Goal: Transaction & Acquisition: Purchase product/service

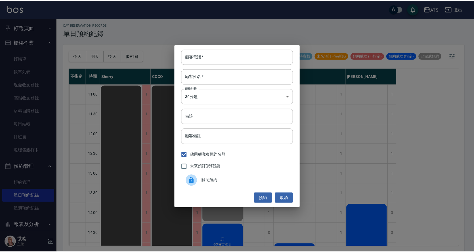
scroll to position [86, 0]
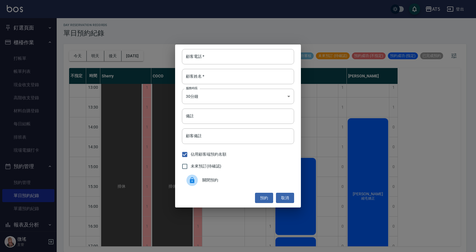
click at [432, 104] on div "顧客電話   * 顧客電話   * 顧客姓名   * 顧客姓名   * 服務時長 30分鐘 1 服務時長 備註 備註 顧客備註 顧客備註 佔用顧客端預約名額 …" at bounding box center [238, 126] width 476 height 252
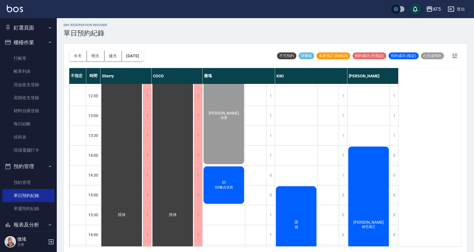
scroll to position [0, 0]
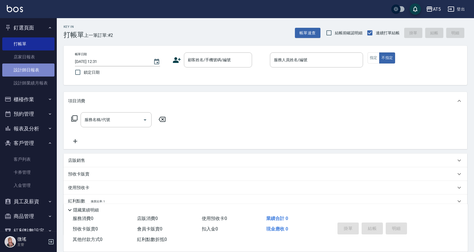
click at [29, 69] on link "設計師日報表" at bounding box center [28, 70] width 52 height 13
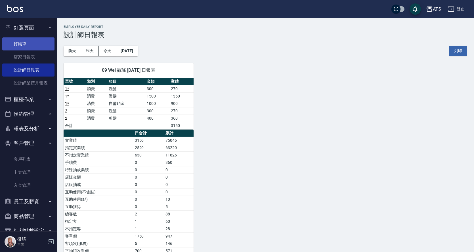
click at [28, 46] on link "打帳單" at bounding box center [28, 43] width 52 height 13
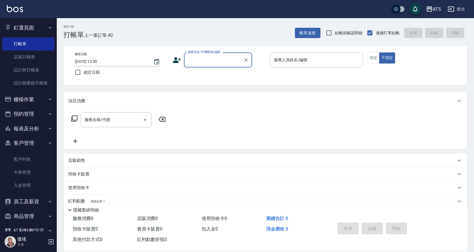
drag, startPoint x: 336, startPoint y: 227, endPoint x: 346, endPoint y: 232, distance: 11.0
click at [346, 232] on div "Key In 打帳單 上一筆訂單:#2 帳單速查 結帳前確認明細 連續打單結帳 掛單 結帳 明細 帳單日期 2025/09/25 13:50 鎖定日期 顧客姓…" at bounding box center [265, 154] width 417 height 272
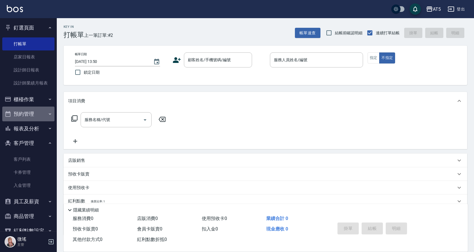
click at [32, 113] on button "預約管理" at bounding box center [28, 114] width 52 height 15
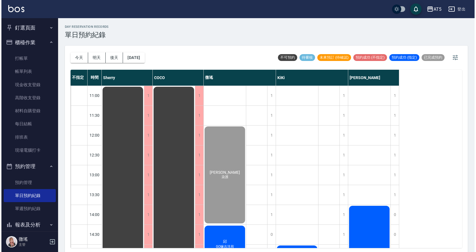
scroll to position [113, 0]
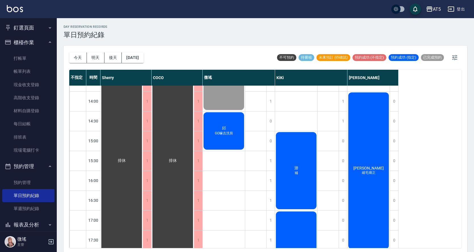
click at [223, 139] on div "邱 GO嘛吉洗剪" at bounding box center [223, 130] width 42 height 39
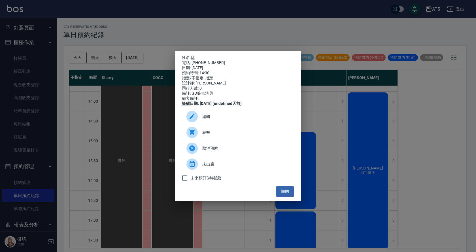
click at [210, 133] on span "結帳" at bounding box center [245, 133] width 87 height 6
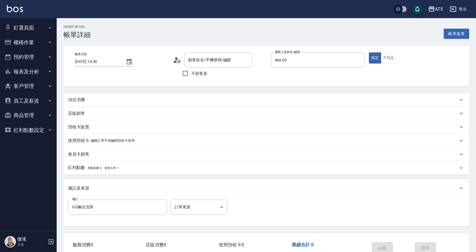
type input "2025/09/25 14:30"
type input "Wei-09"
type input "GO嘛吉洗剪"
type input "邱/0936125086/null"
click at [75, 99] on p "項目消費" at bounding box center [76, 100] width 17 height 6
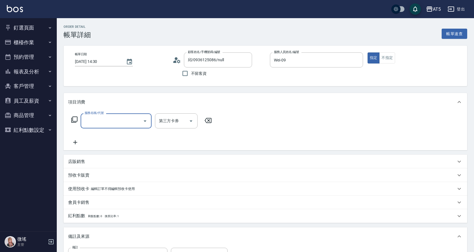
click at [93, 125] on input "服務名稱/代號" at bounding box center [111, 121] width 57 height 10
click at [102, 125] on input "服務名稱/代號" at bounding box center [111, 121] width 57 height 10
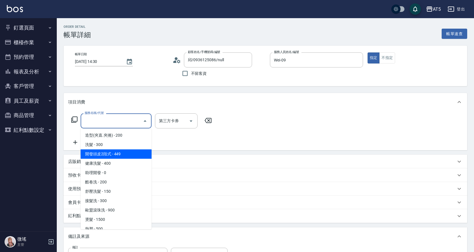
scroll to position [85, 0]
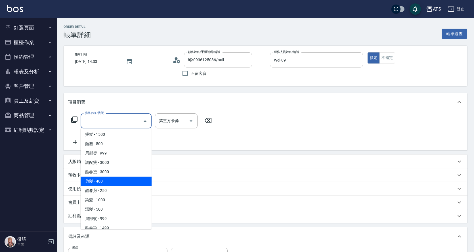
click at [112, 182] on span "剪髮 - 400" at bounding box center [116, 181] width 71 height 9
type input "40"
type input "剪髮(401)"
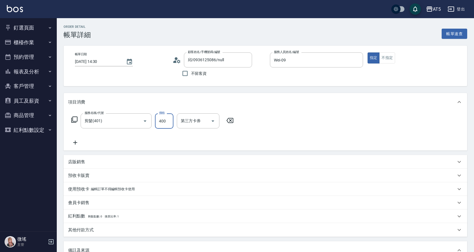
click at [163, 122] on input "400" at bounding box center [164, 120] width 18 height 15
type input "4"
type input "0"
type input "499"
type input "40"
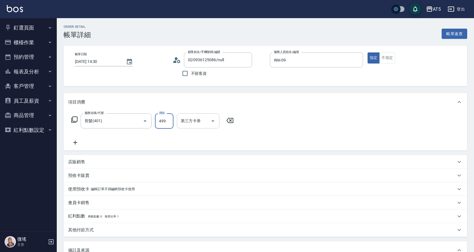
click at [208, 119] on div at bounding box center [212, 120] width 9 height 15
type input "499"
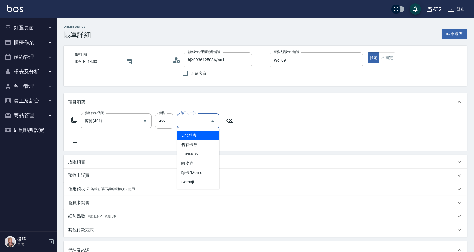
click at [194, 123] on input "第三方卡券" at bounding box center [193, 121] width 29 height 10
click at [196, 180] on span "Gomaji" at bounding box center [198, 182] width 43 height 9
type input "0"
type input "Gomaji"
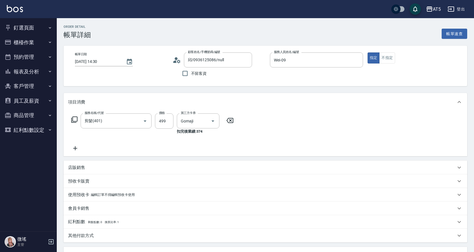
click at [316, 136] on div "服務名稱/代號 剪髮(401) 服務名稱/代號 價格 499 價格 第三方卡券 Gomaji 第三方卡券 扣完後業績: 374" at bounding box center [265, 133] width 403 height 45
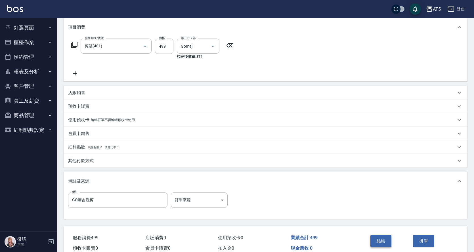
click at [382, 240] on button "結帳" at bounding box center [380, 241] width 21 height 12
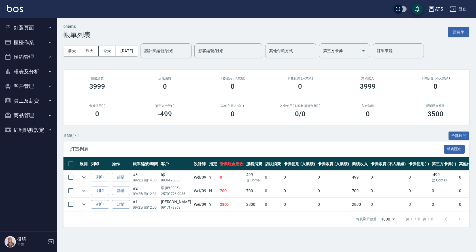
drag, startPoint x: 24, startPoint y: 22, endPoint x: 24, endPoint y: 26, distance: 4.0
click at [24, 23] on button "釘選頁面" at bounding box center [28, 27] width 52 height 15
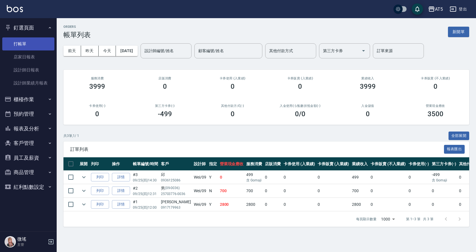
click at [30, 44] on link "打帳單" at bounding box center [28, 43] width 52 height 13
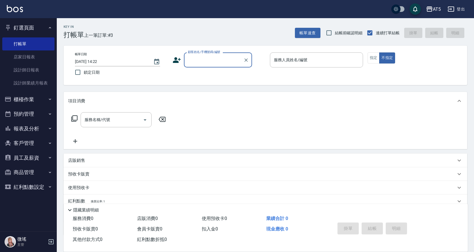
scroll to position [38, 0]
